Goal: Book appointment/travel/reservation

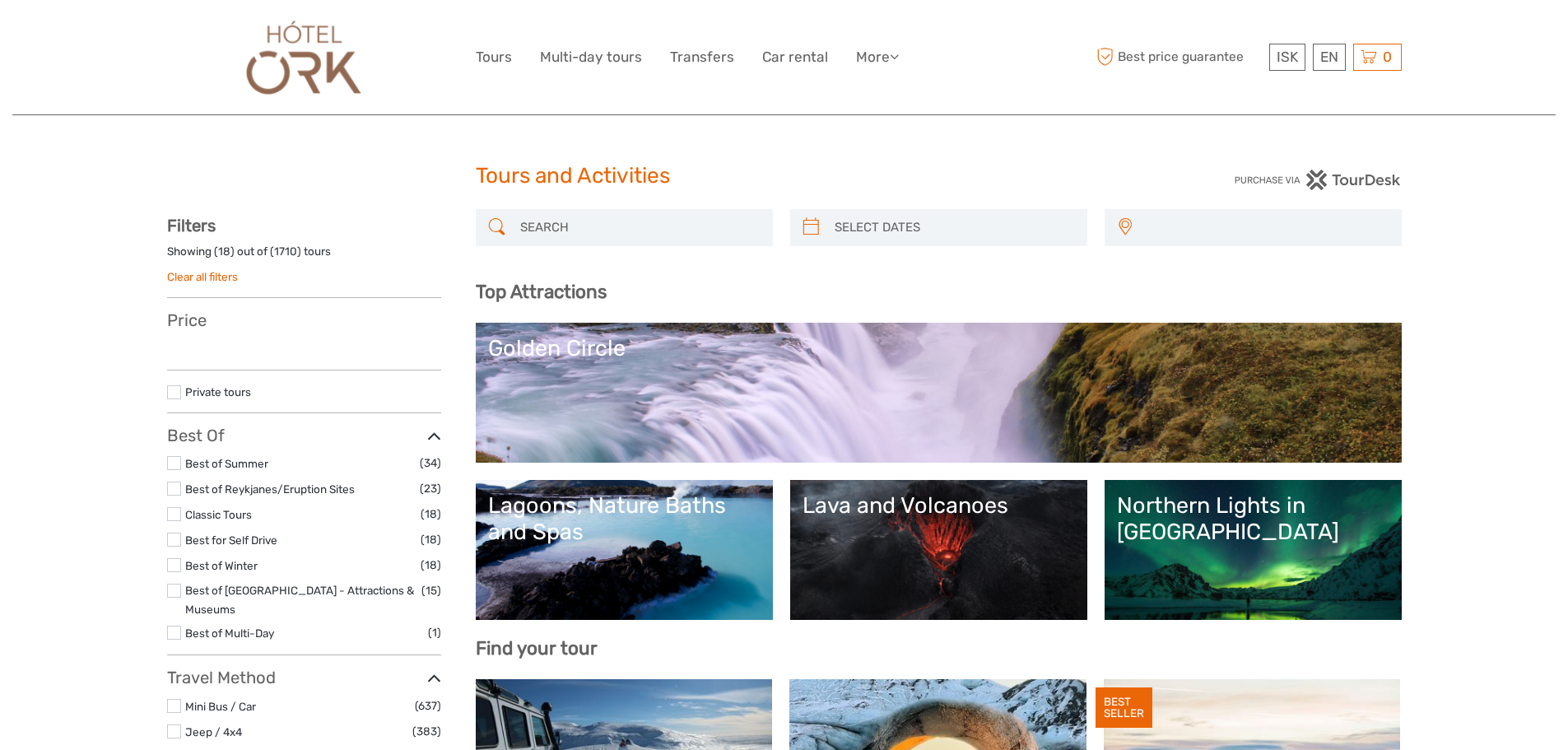
select select
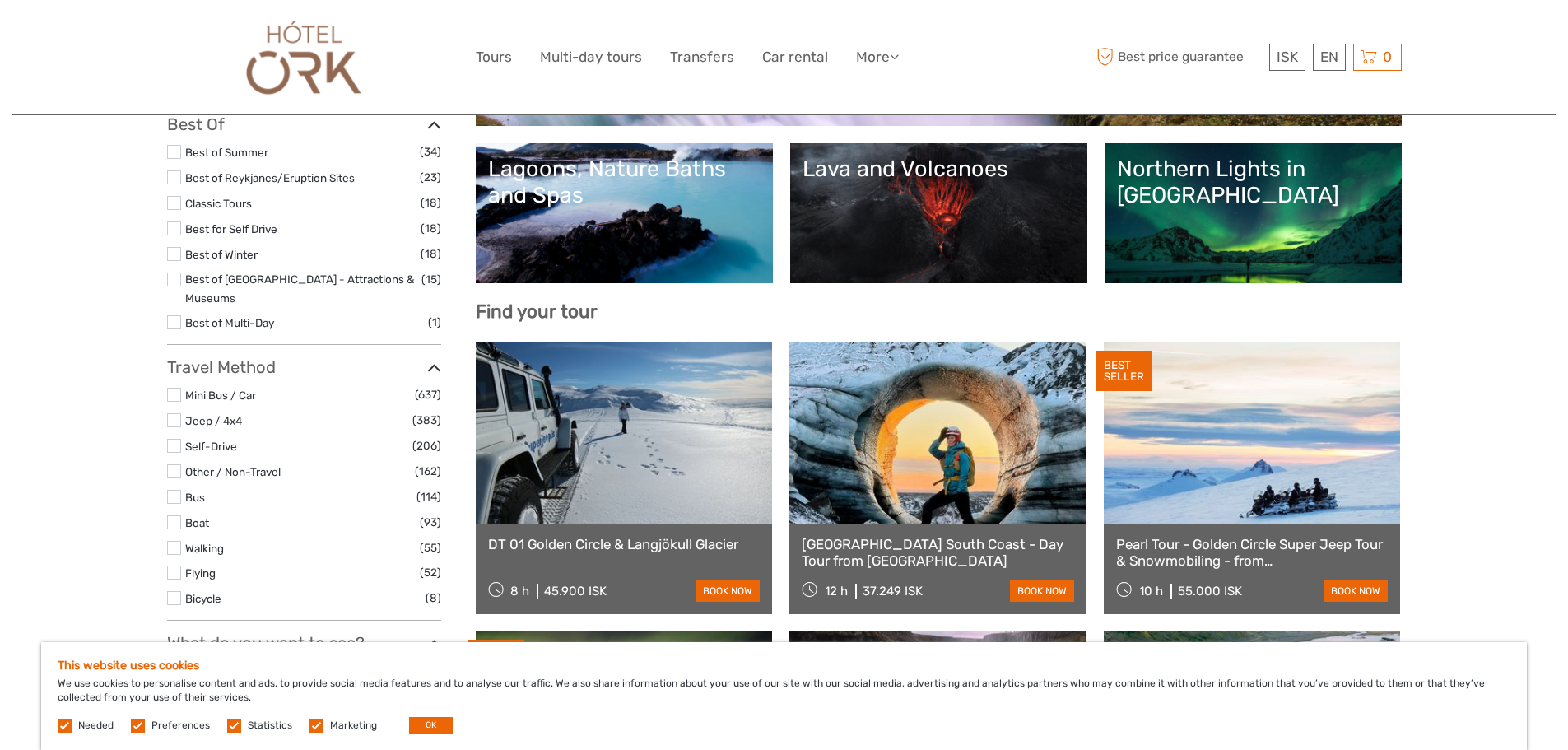
scroll to position [329, 0]
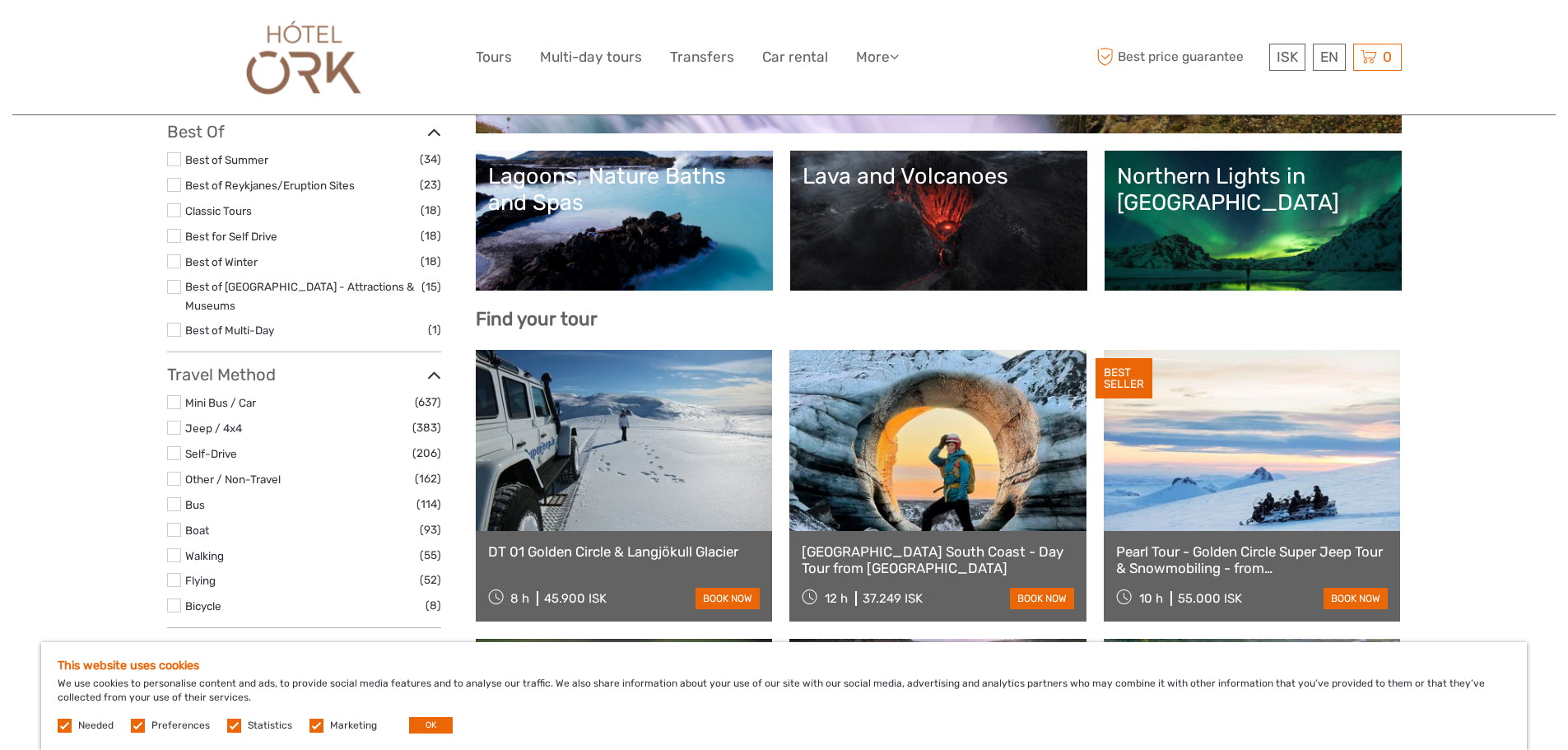
click at [932, 503] on link at bounding box center [938, 440] width 297 height 181
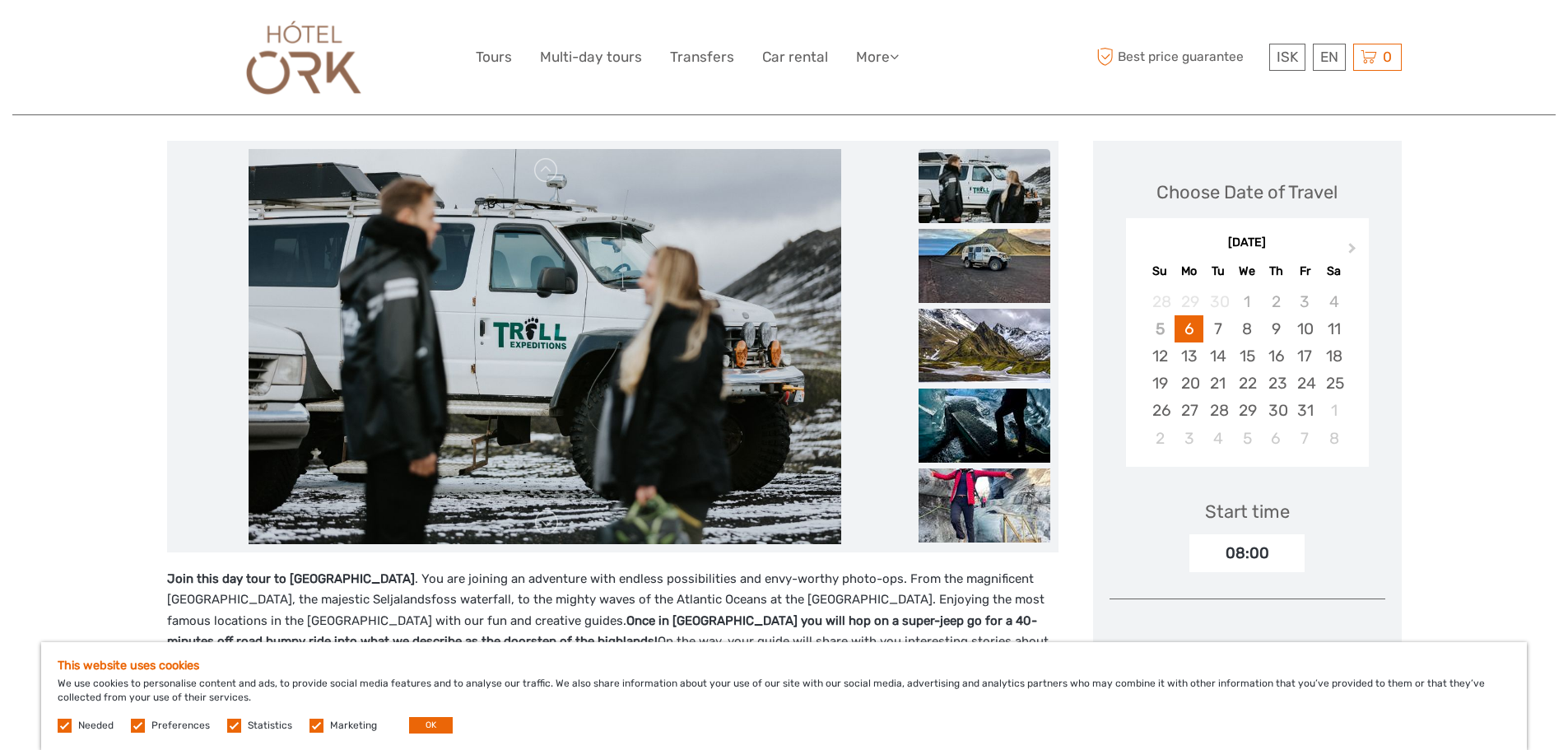
scroll to position [165, 0]
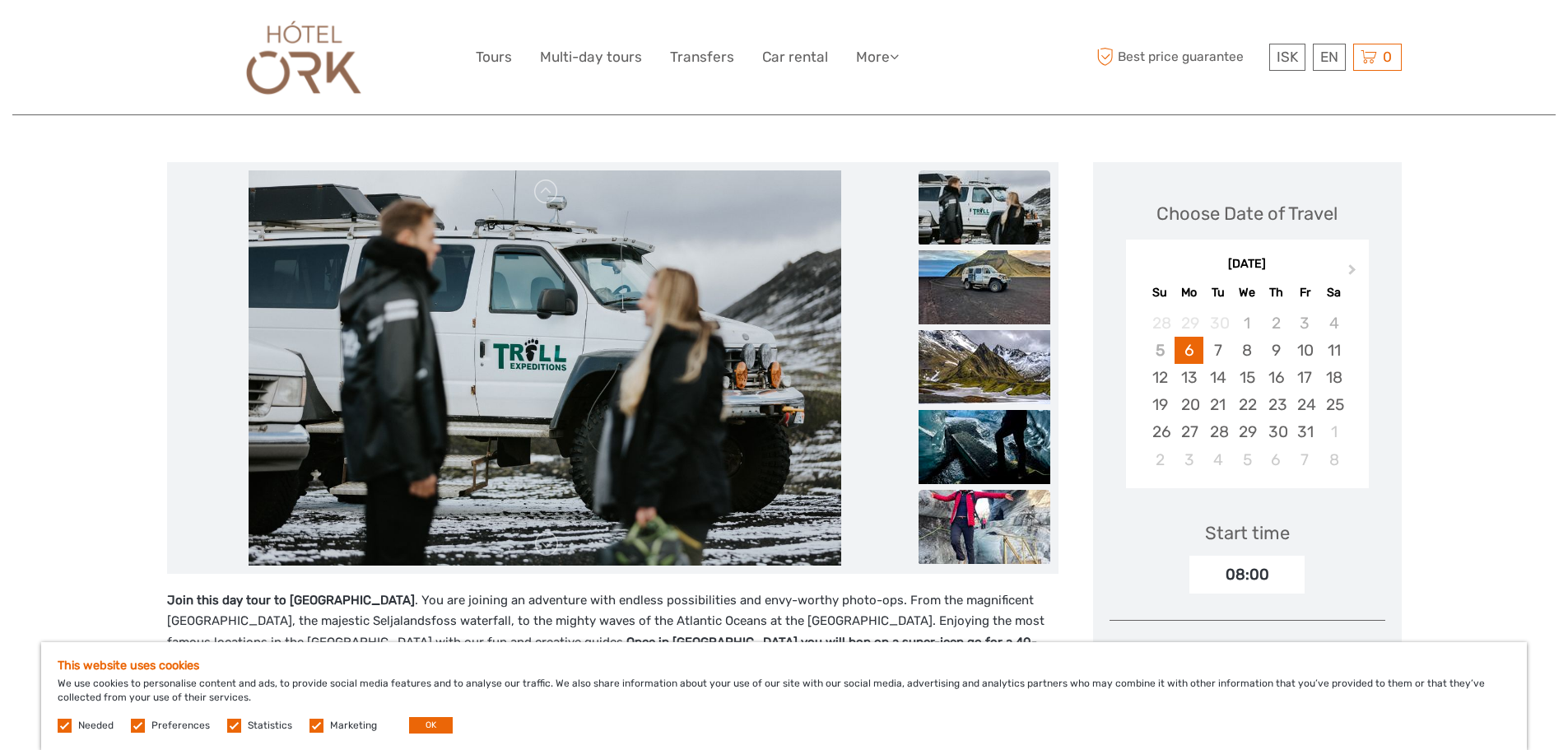
click at [978, 509] on img at bounding box center [984, 526] width 132 height 74
